Goal: Task Accomplishment & Management: Manage account settings

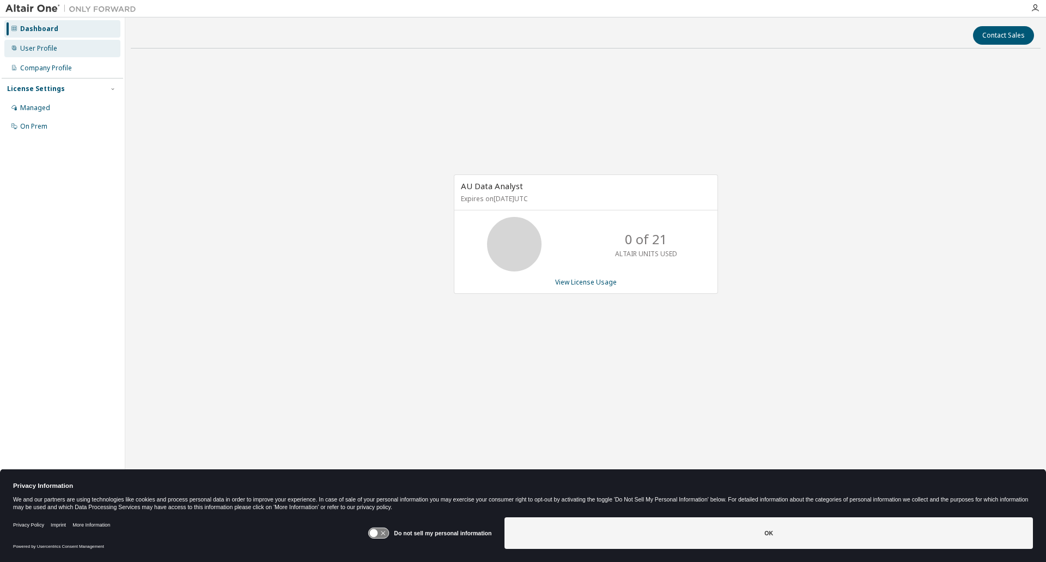
click at [38, 46] on div "User Profile" at bounding box center [38, 48] width 37 height 9
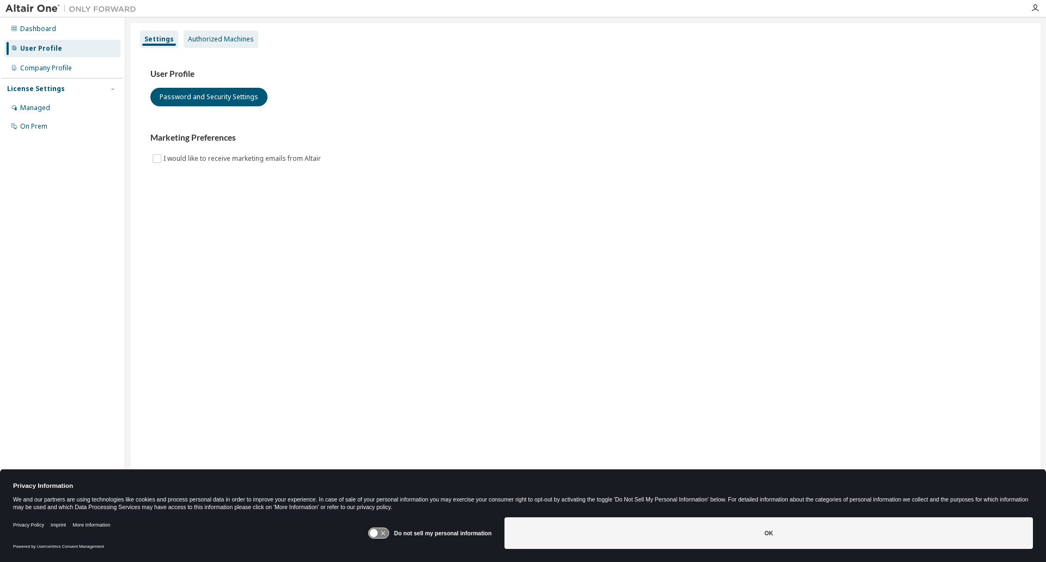
click at [226, 41] on div "Authorized Machines" at bounding box center [221, 39] width 66 height 9
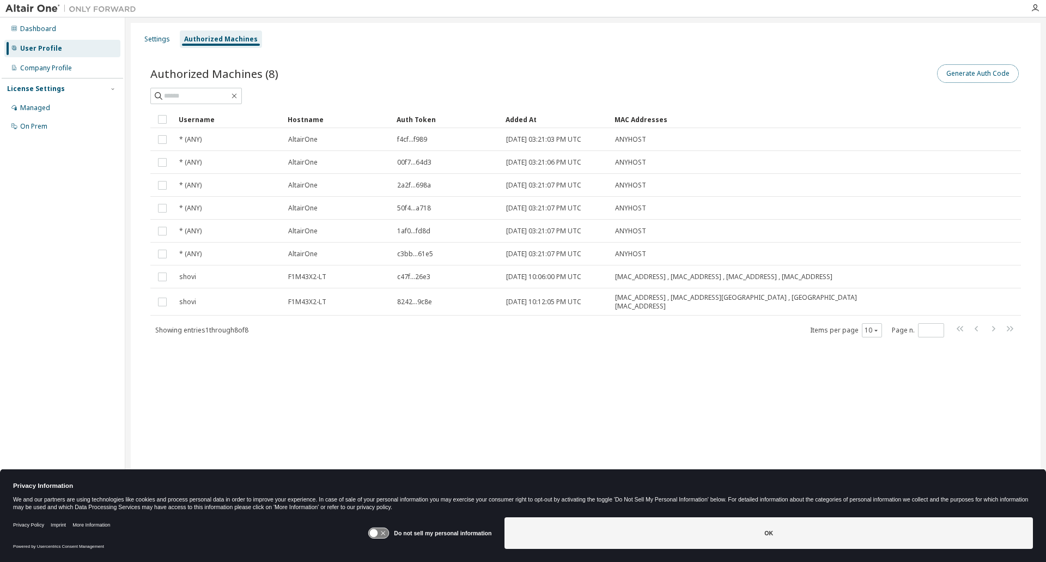
click at [991, 70] on button "Generate Auth Code" at bounding box center [978, 73] width 82 height 19
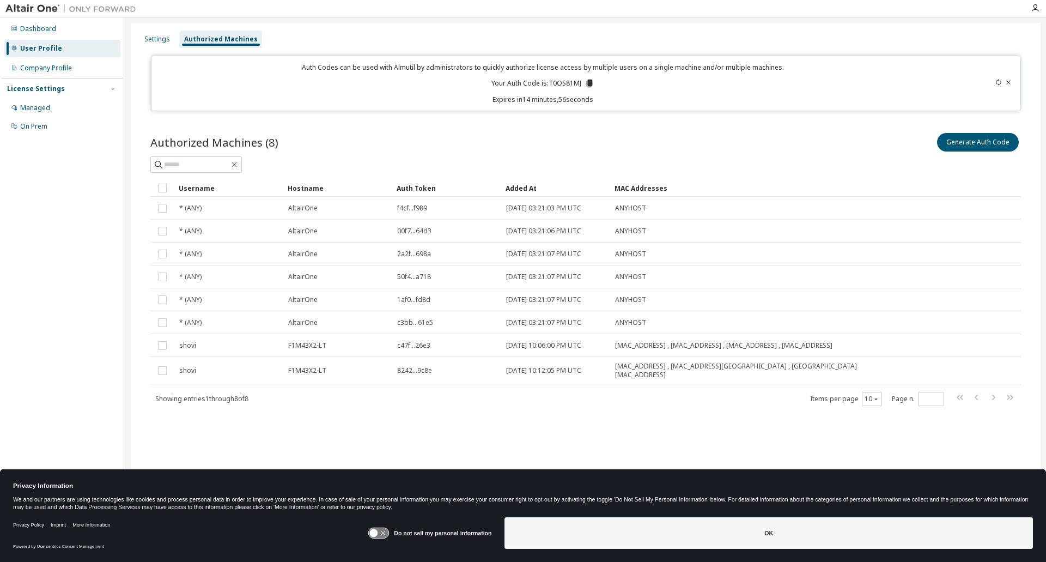
click at [590, 82] on icon at bounding box center [590, 84] width 6 height 8
click at [379, 533] on icon at bounding box center [379, 533] width 20 height 10
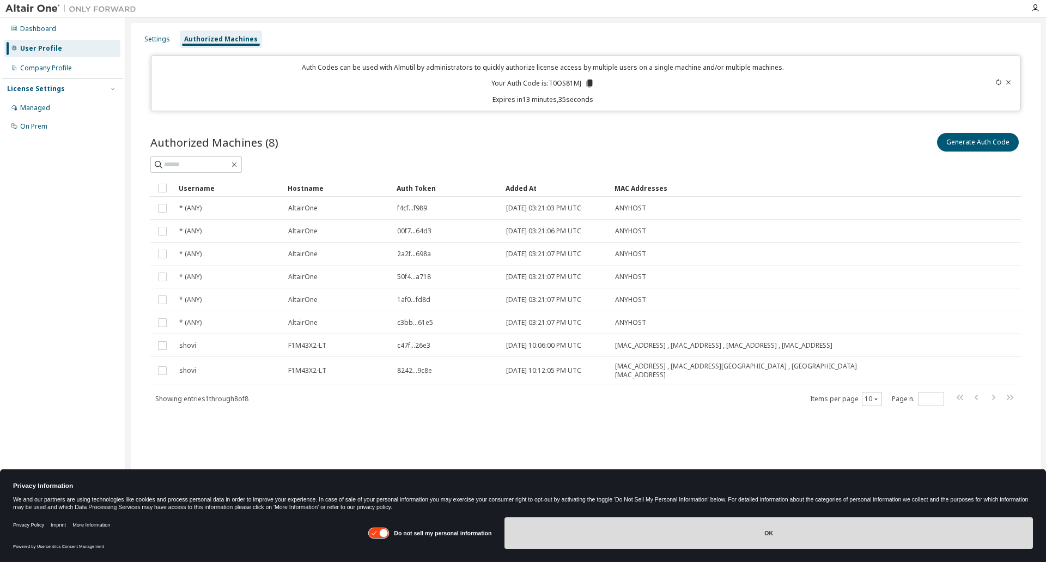
click at [778, 527] on button "OK" at bounding box center [768, 533] width 528 height 32
